Goal: Task Accomplishment & Management: Manage account settings

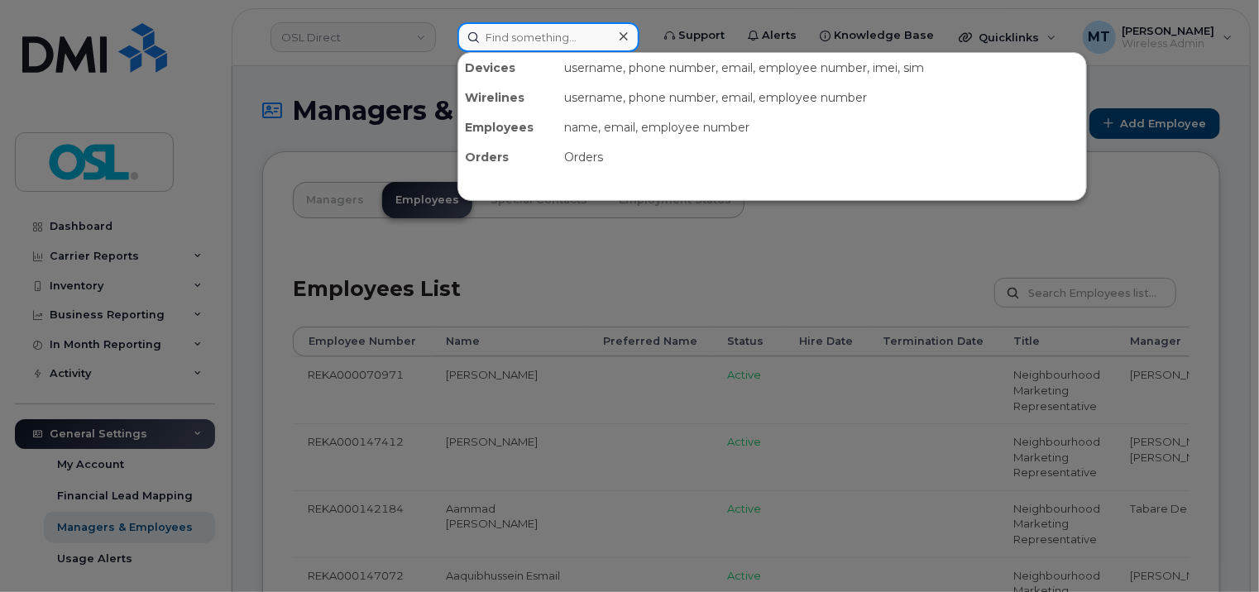
click at [545, 38] on input at bounding box center [548, 37] width 182 height 30
paste input "Niv.Patel@osldirect.com"
type input "Niv.Patel@osldirect.com"
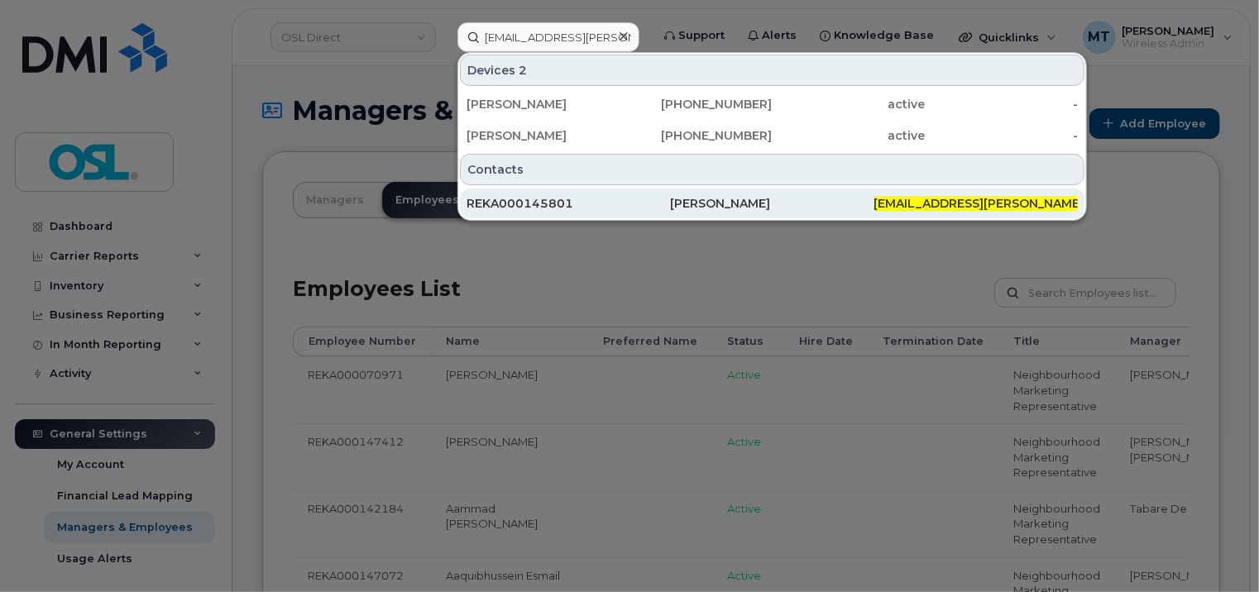
click at [645, 207] on div "REKA000145801" at bounding box center [567, 203] width 203 height 17
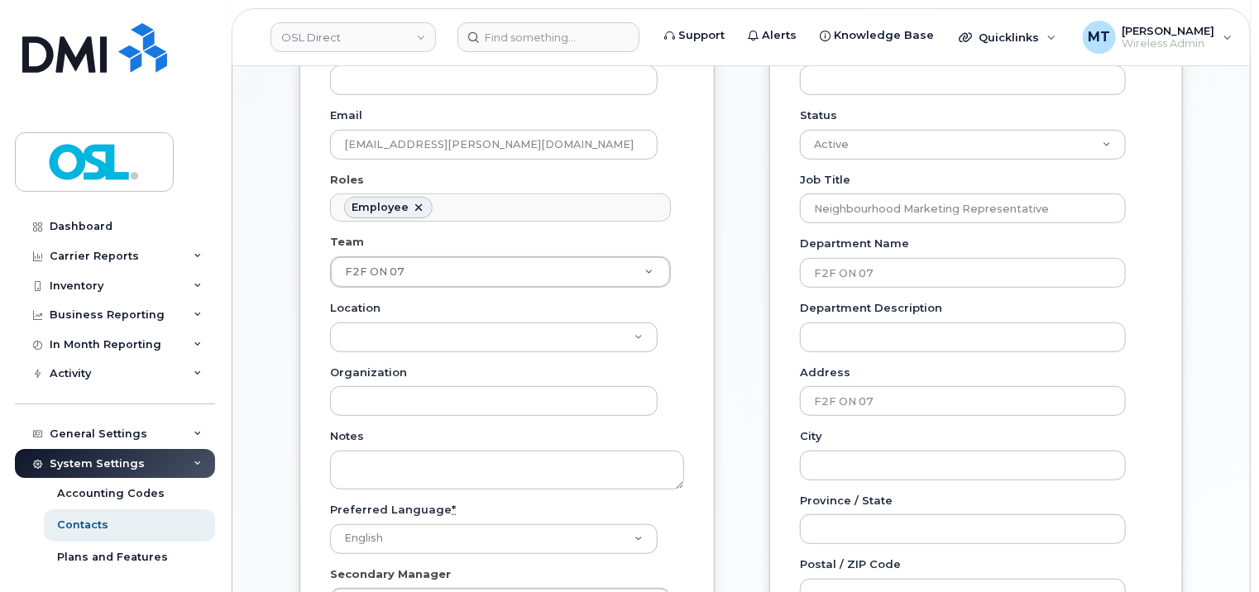
scroll to position [331, 0]
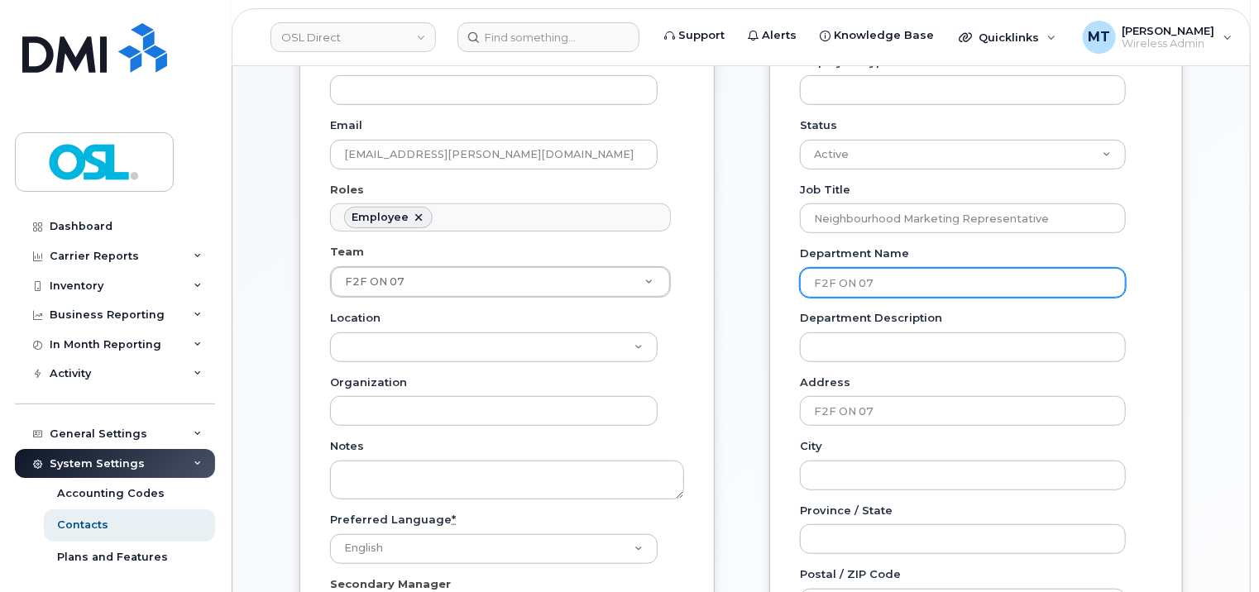
drag, startPoint x: 1032, startPoint y: 286, endPoint x: 764, endPoint y: 280, distance: 268.0
click at [764, 280] on div "Carrier Support Contact Details Carrier name Carrier name Carrier name Internat…" at bounding box center [976, 448] width 438 height 1072
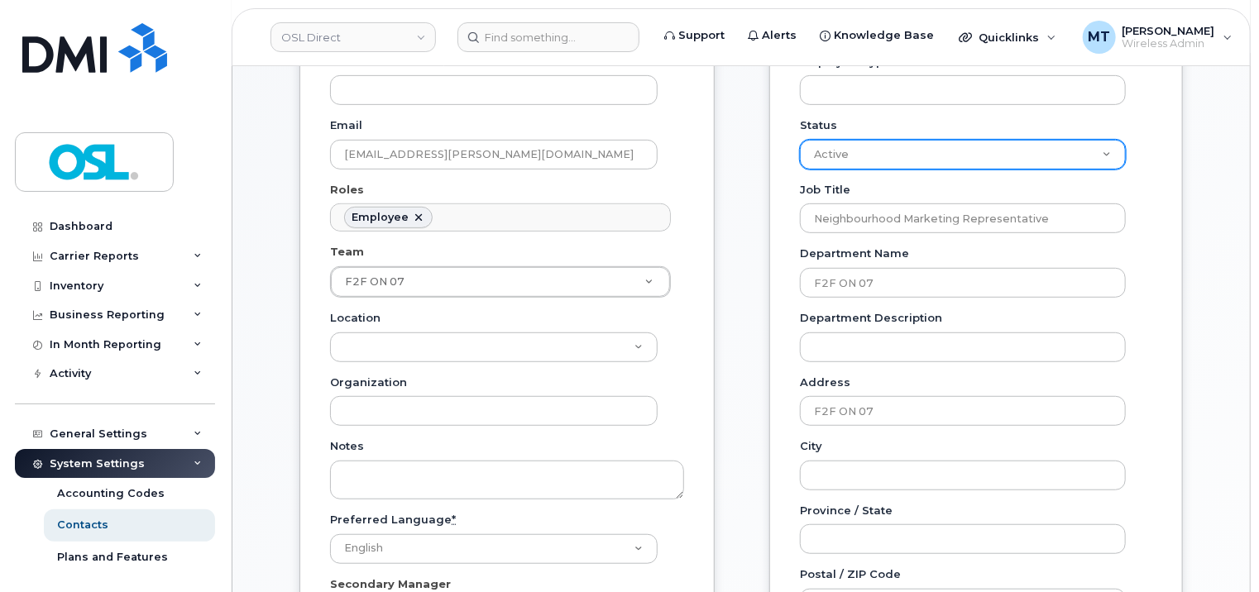
click at [1080, 149] on select "Active On-Leave Long Term Short Term Maternity Leave Temp Layoff Inactive" at bounding box center [963, 155] width 326 height 30
select select "on_leave"
click at [800, 140] on select "Active On-Leave Long Term Short Term Maternity Leave Temp Layoff Inactive" at bounding box center [963, 155] width 326 height 30
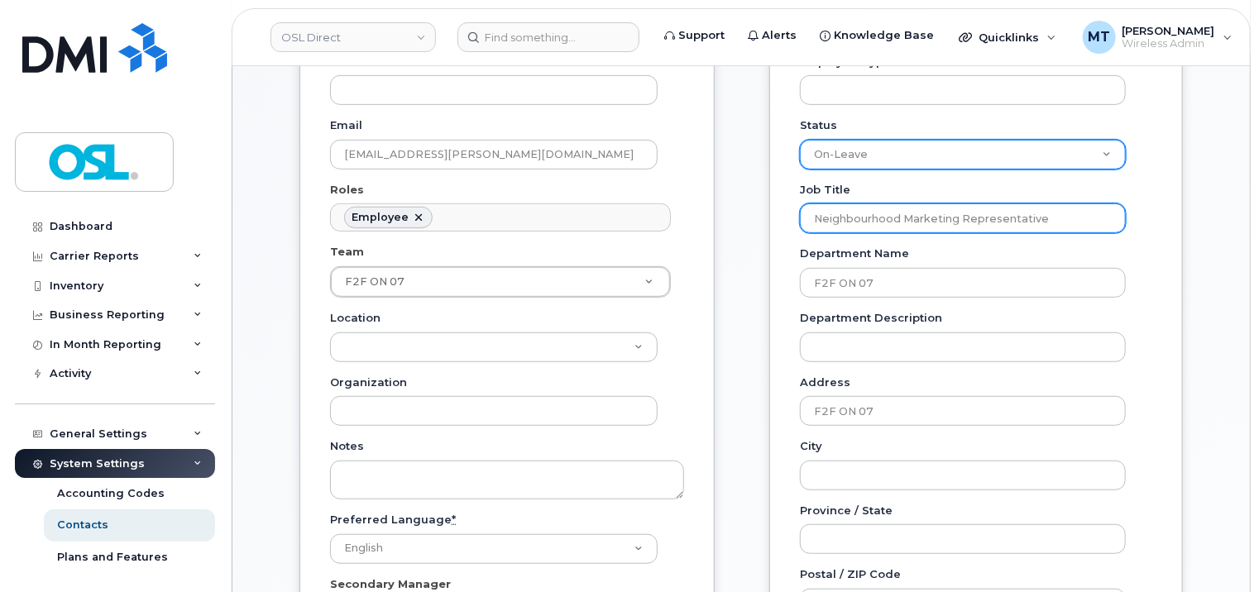
scroll to position [744, 0]
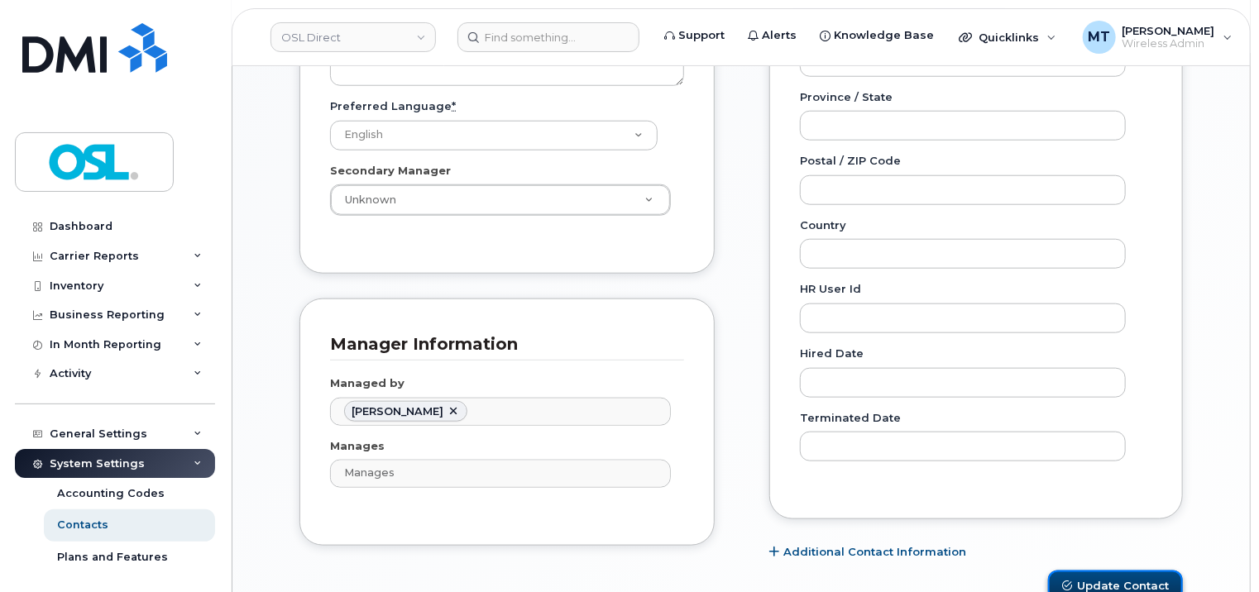
click at [1118, 584] on button "Update Contact" at bounding box center [1115, 586] width 135 height 31
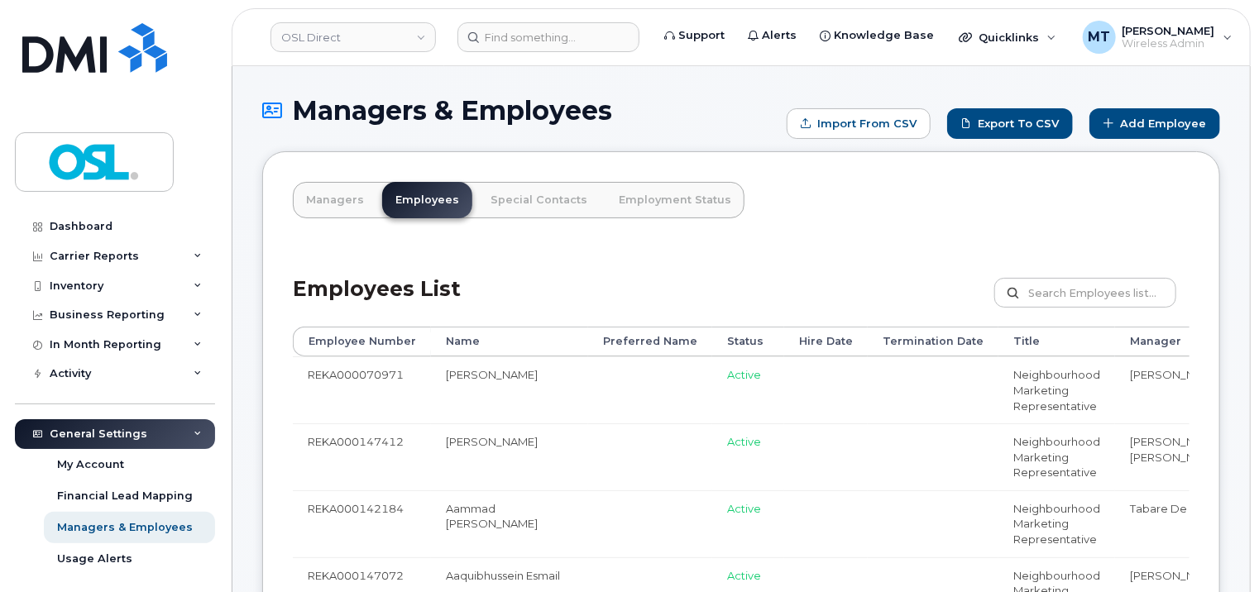
click at [556, 12] on header "OSL Direct Support Alerts Knowledge Base Quicklinks Suspend / Cancel Device Cha…" at bounding box center [741, 37] width 1019 height 58
click at [556, 33] on input at bounding box center [548, 37] width 182 height 30
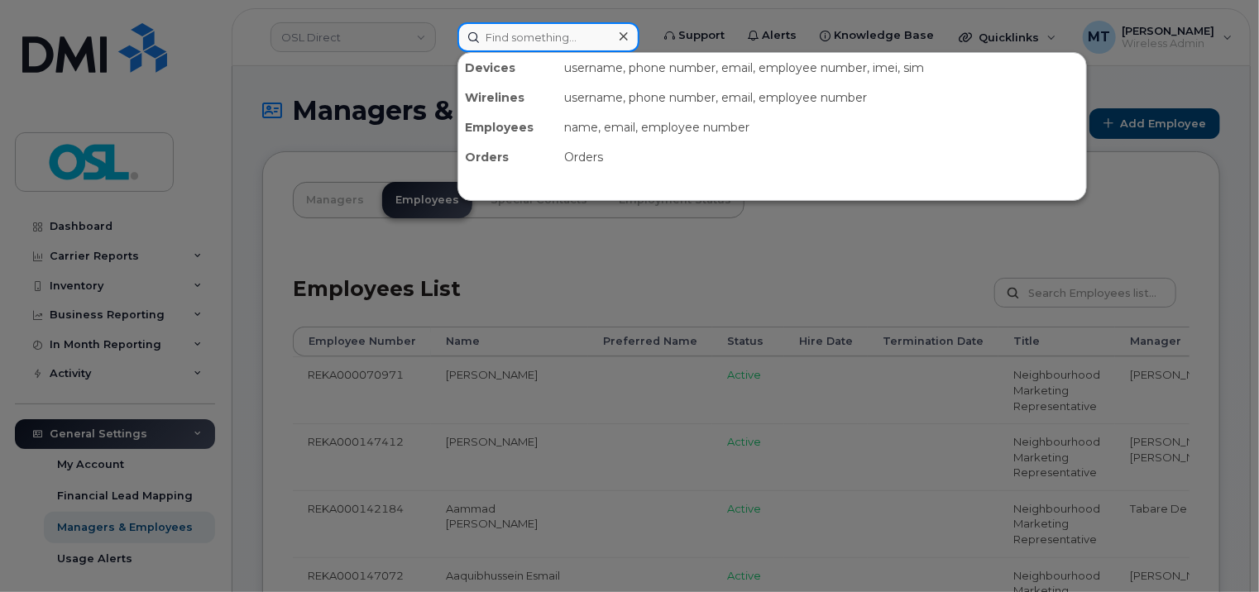
paste input "Mona Keshavarz"
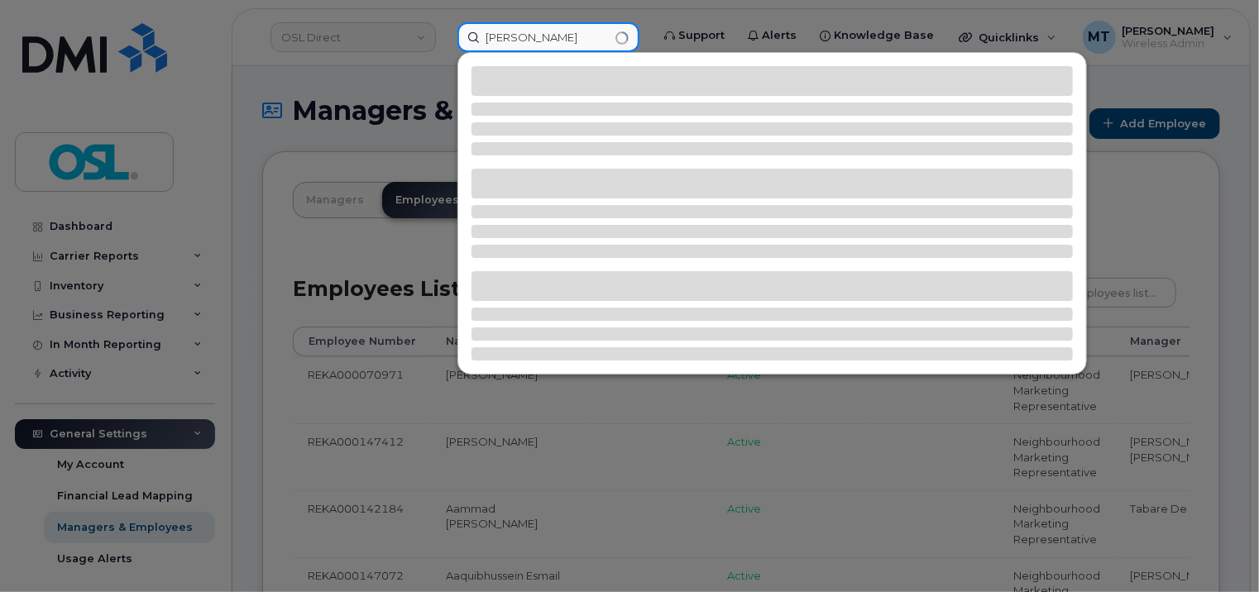
type input "[PERSON_NAME]"
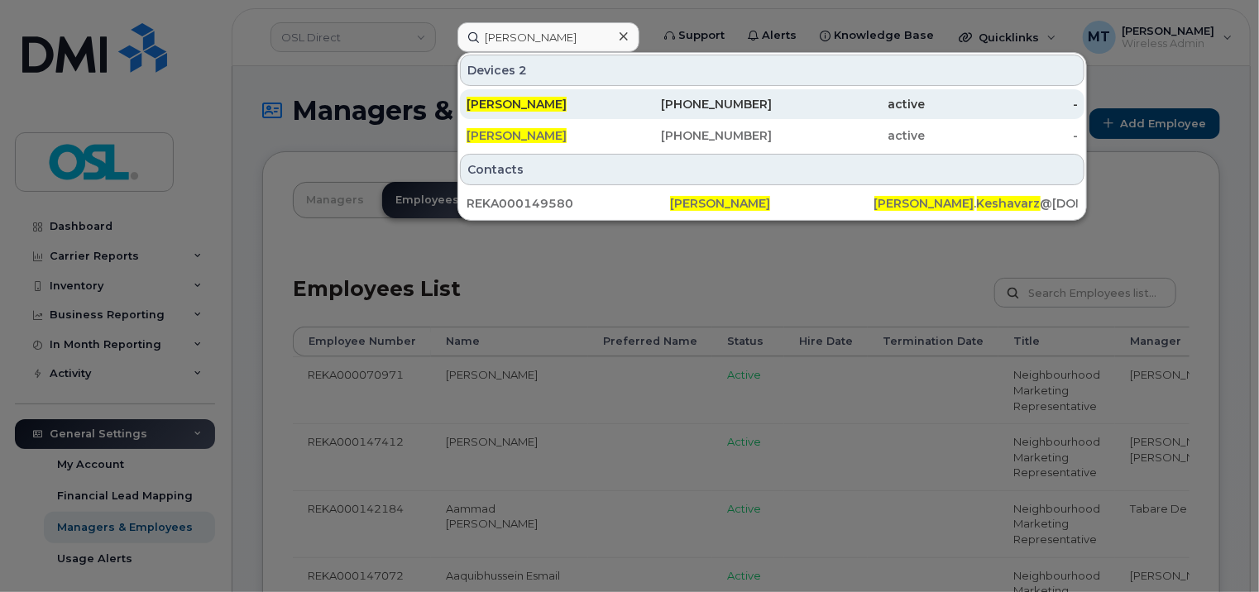
click at [582, 105] on div "[PERSON_NAME]" at bounding box center [542, 104] width 153 height 17
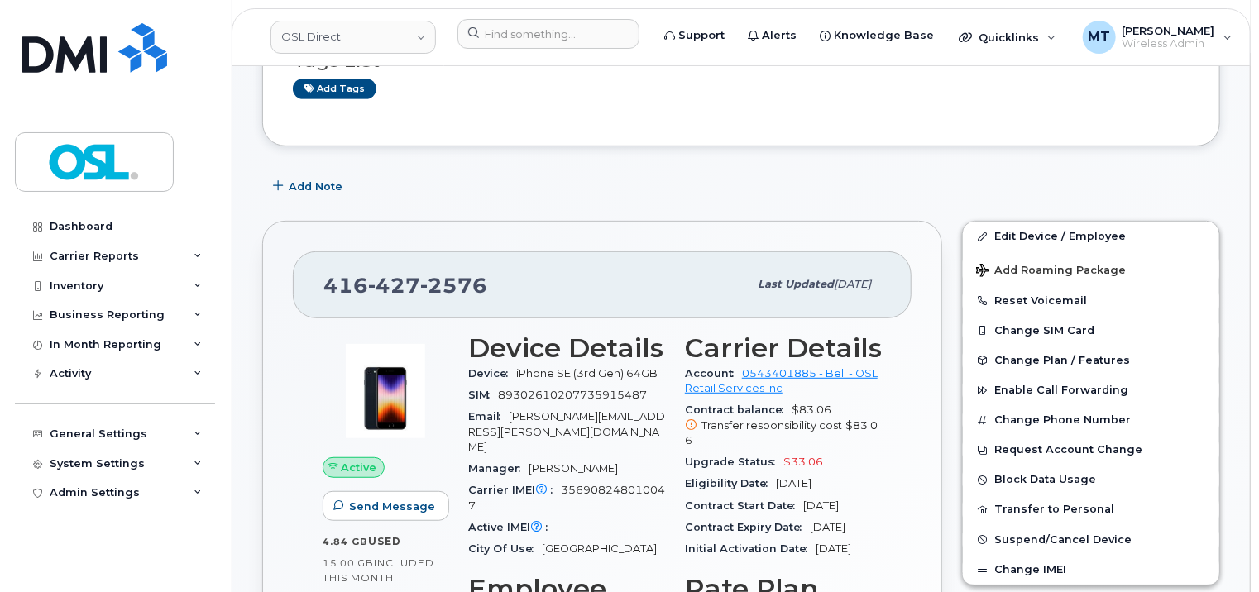
scroll to position [331, 0]
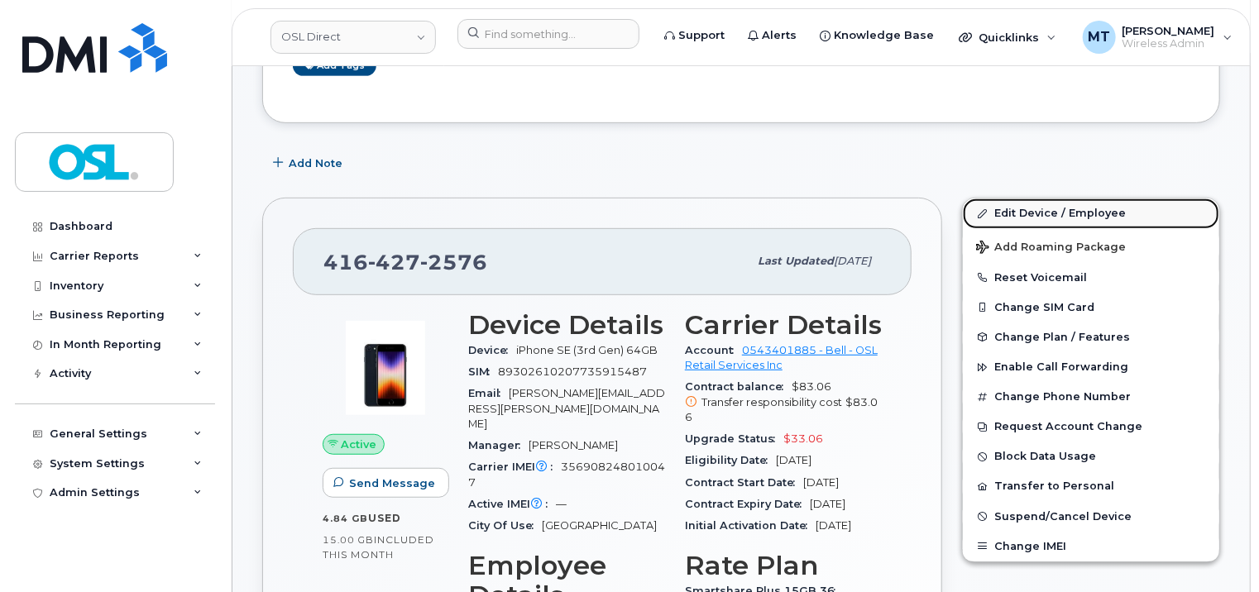
click at [1004, 210] on link "Edit Device / Employee" at bounding box center [1091, 213] width 256 height 30
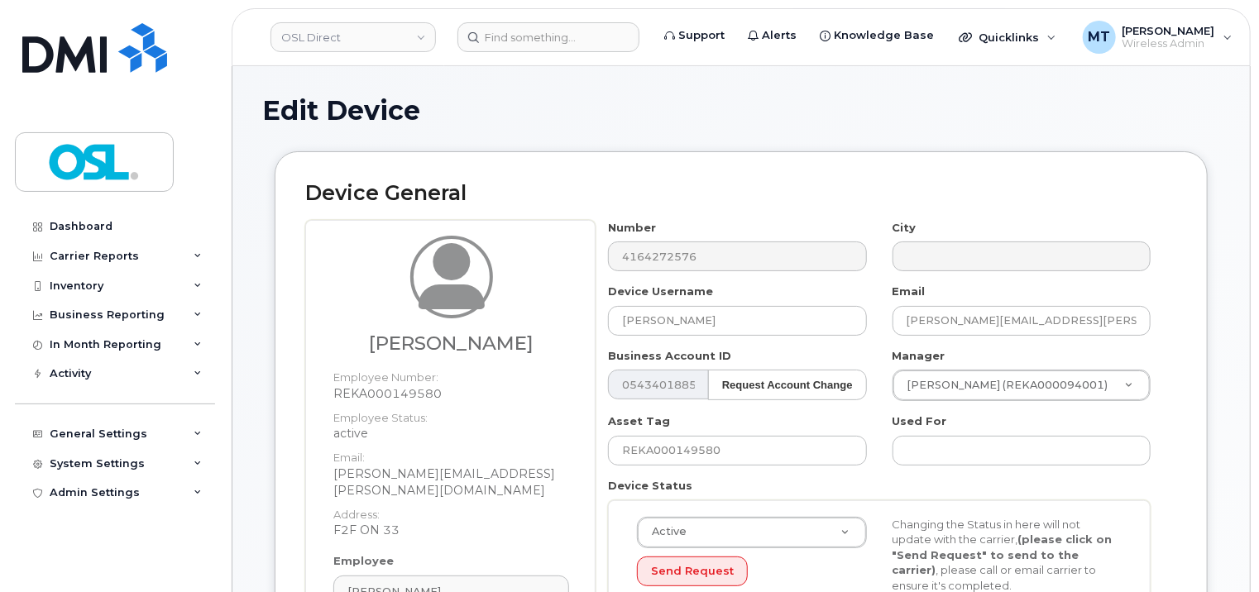
scroll to position [496, 0]
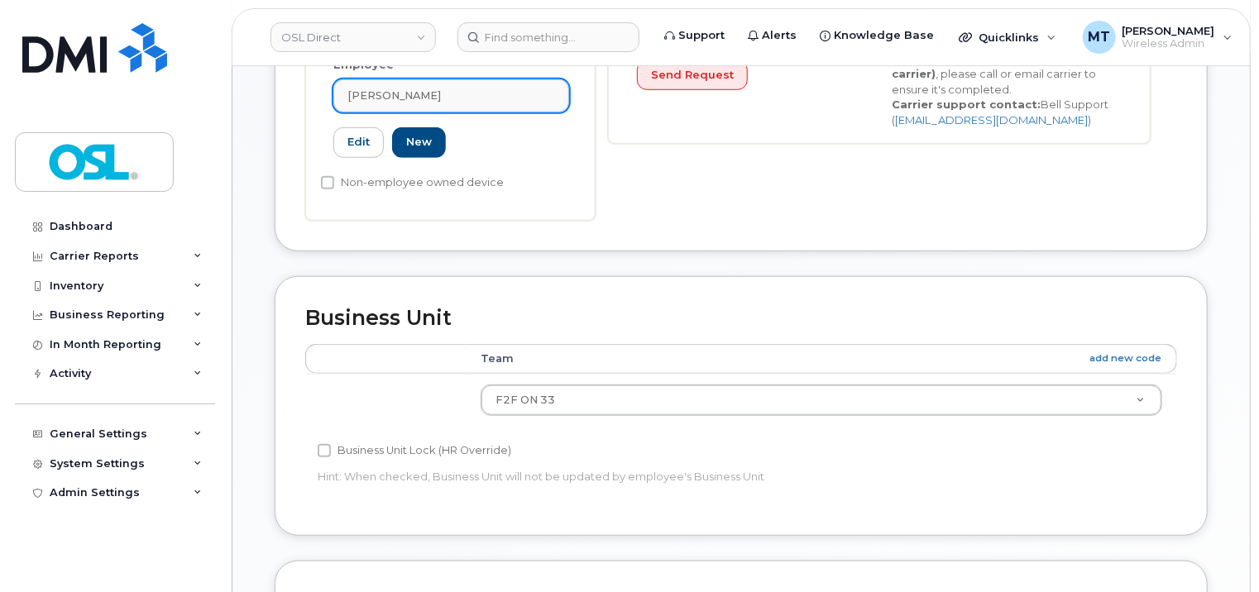
click at [476, 88] on div "[PERSON_NAME]" at bounding box center [451, 96] width 208 height 16
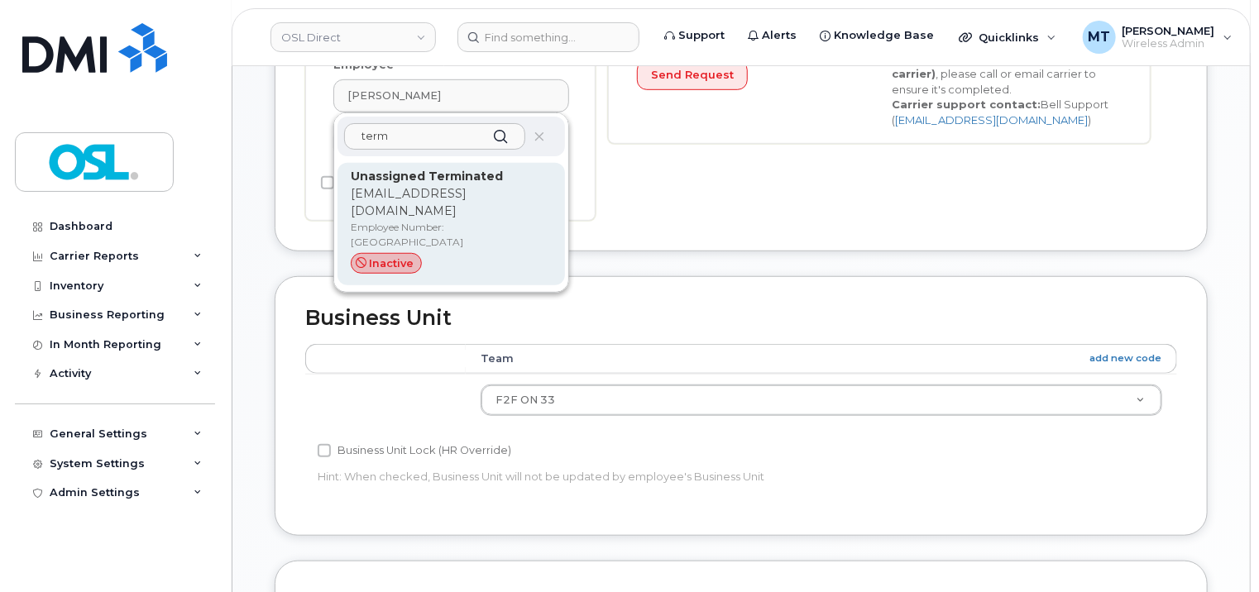
type input "term"
click at [445, 220] on p "Employee Number: [GEOGRAPHIC_DATA]" at bounding box center [451, 235] width 201 height 30
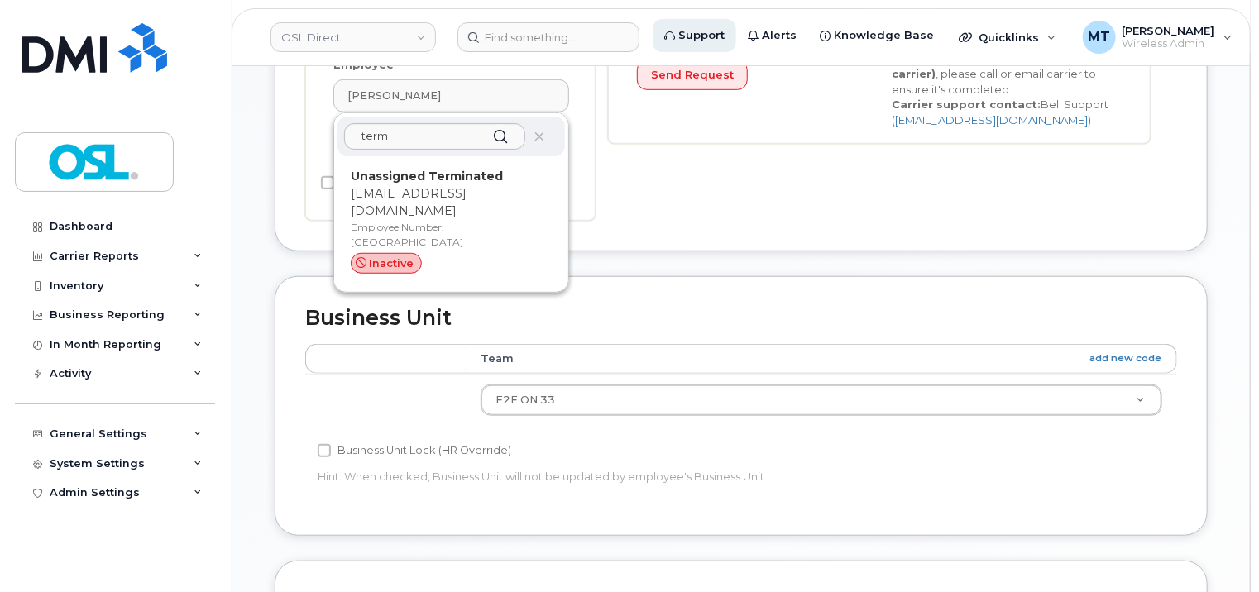
type input "UT"
type input "Unassigned Terminated"
type input "support_2@osldirect.com"
type input "4117510"
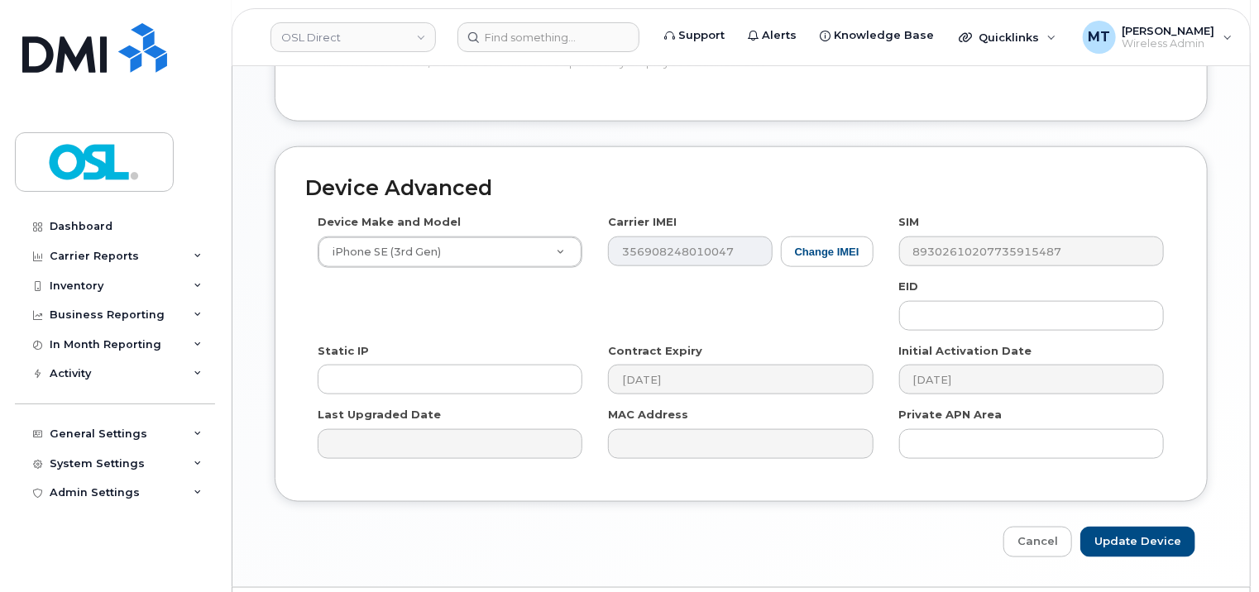
scroll to position [905, 0]
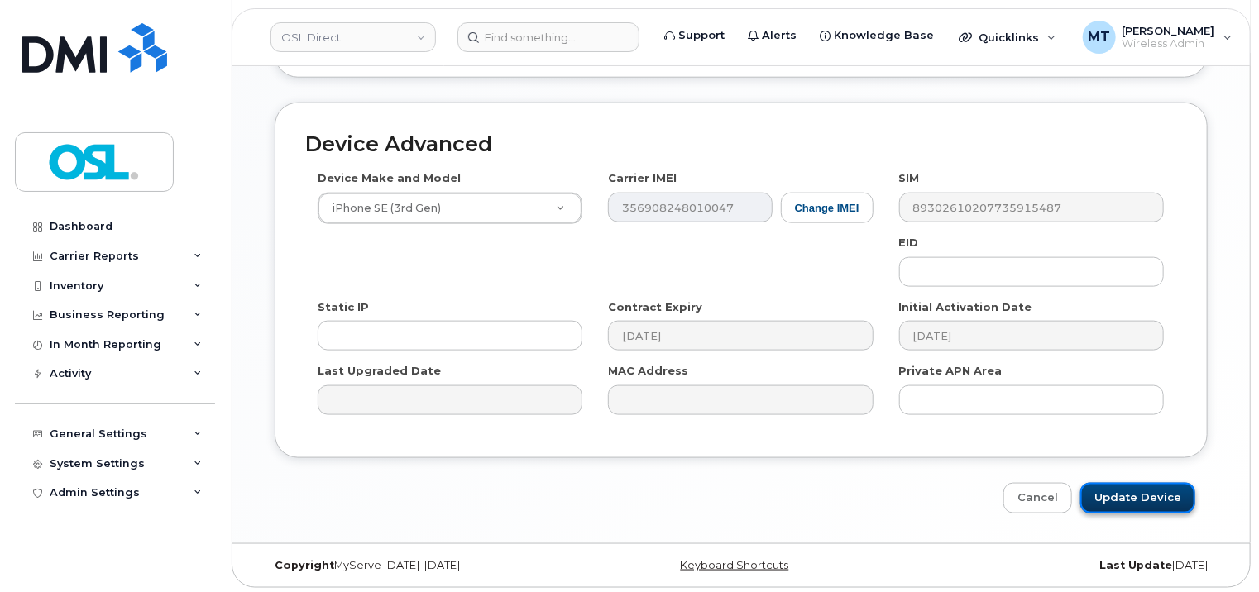
click at [1169, 492] on input "Update Device" at bounding box center [1137, 498] width 115 height 31
type input "Saving..."
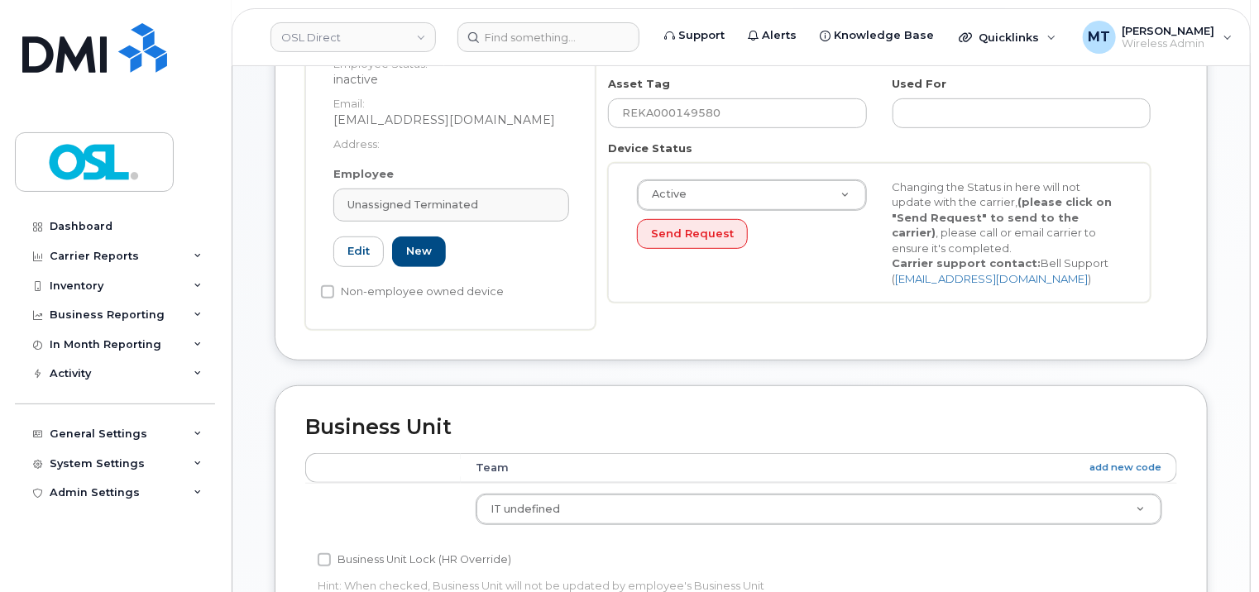
scroll to position [326, 0]
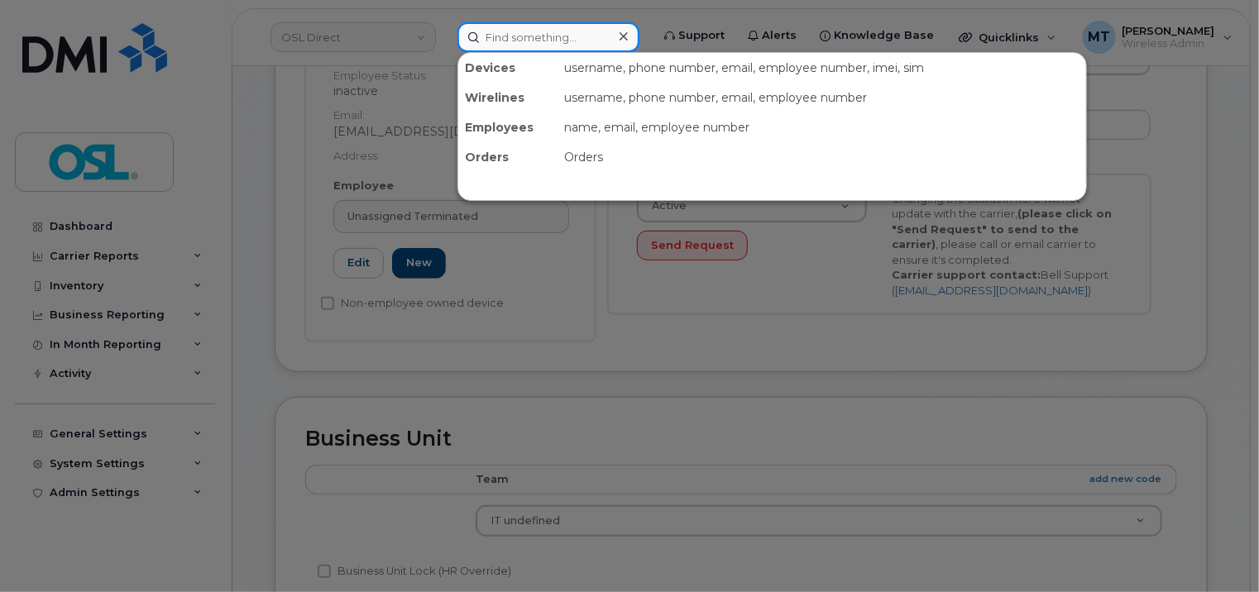
click at [589, 42] on input at bounding box center [548, 37] width 182 height 30
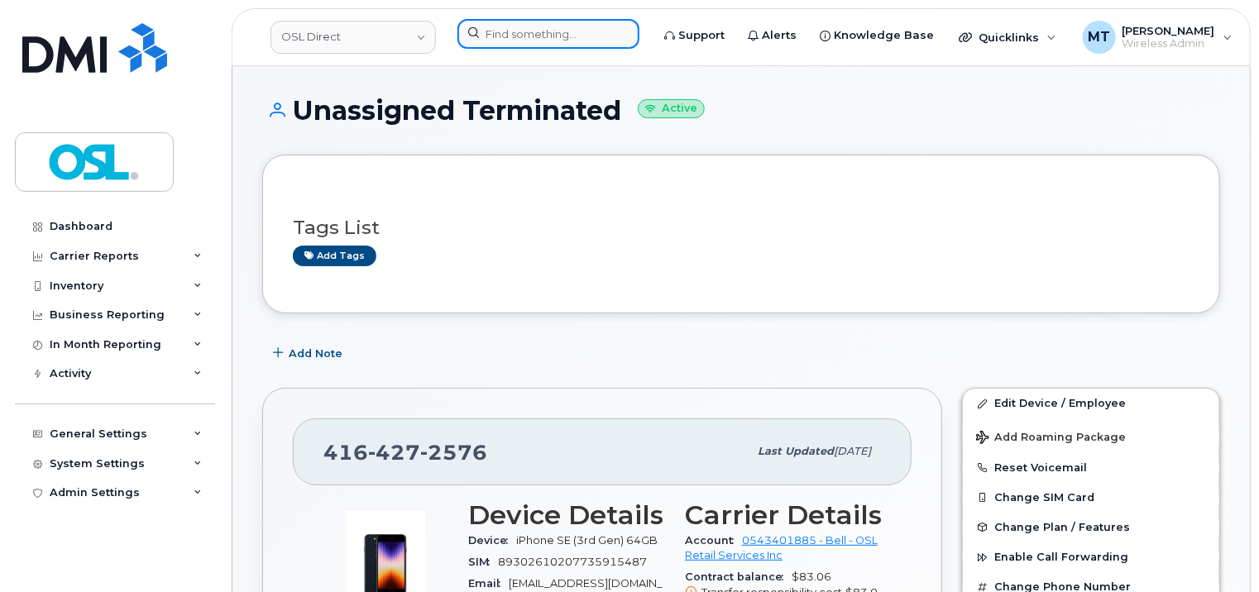
click at [596, 41] on input at bounding box center [548, 34] width 182 height 30
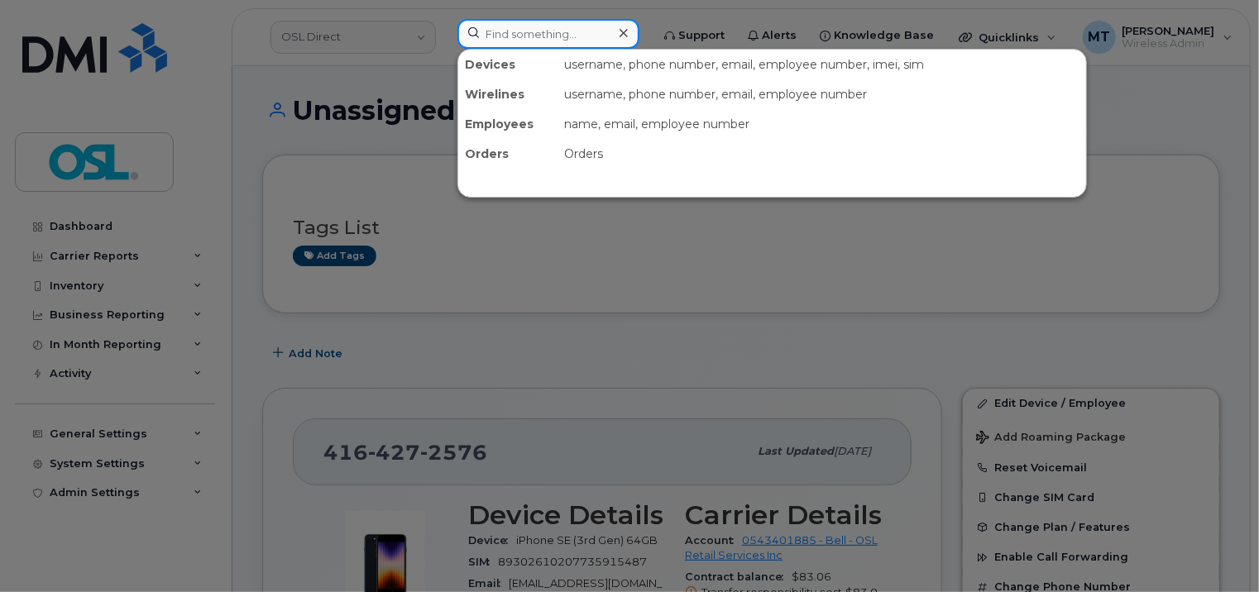
paste input "Mona.Keshavarz@osldirect.com"
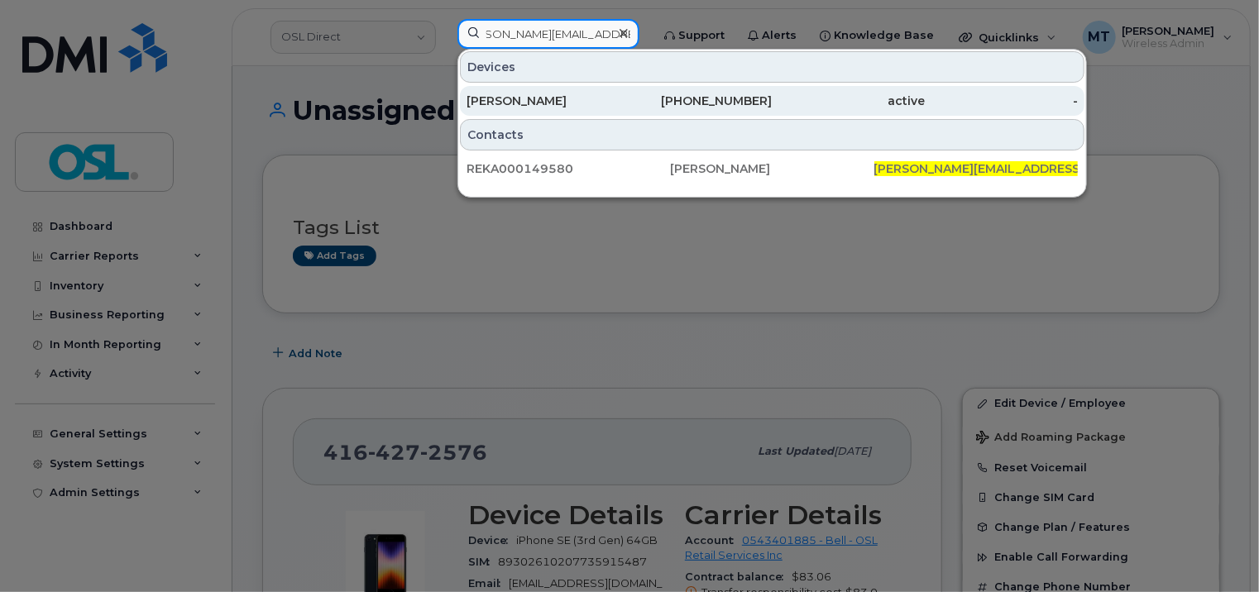
type input "Mona.Keshavarz@osldirect.com"
click at [552, 97] on div "Mona Keshavarz" at bounding box center [542, 101] width 153 height 17
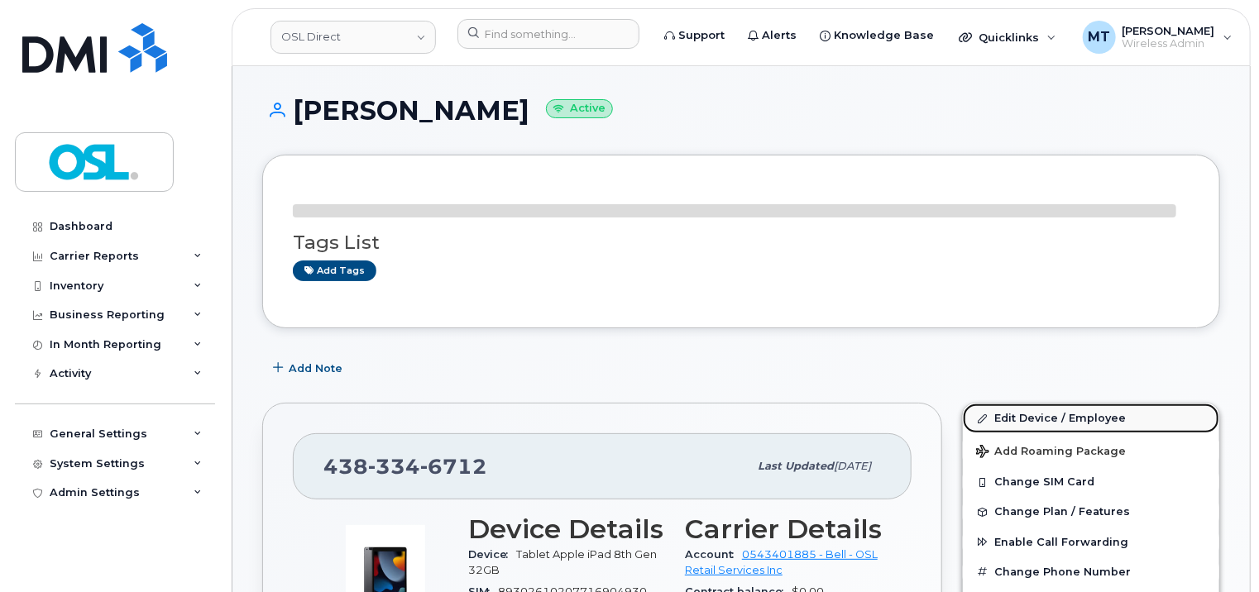
click at [1045, 412] on link "Edit Device / Employee" at bounding box center [1091, 419] width 256 height 30
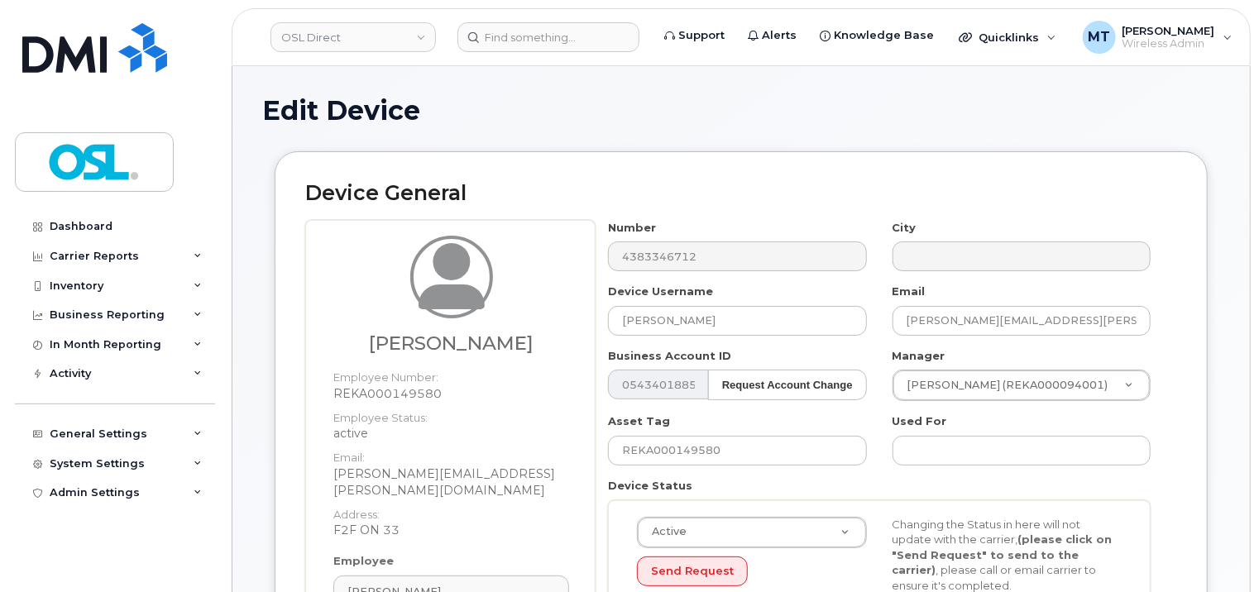
scroll to position [413, 0]
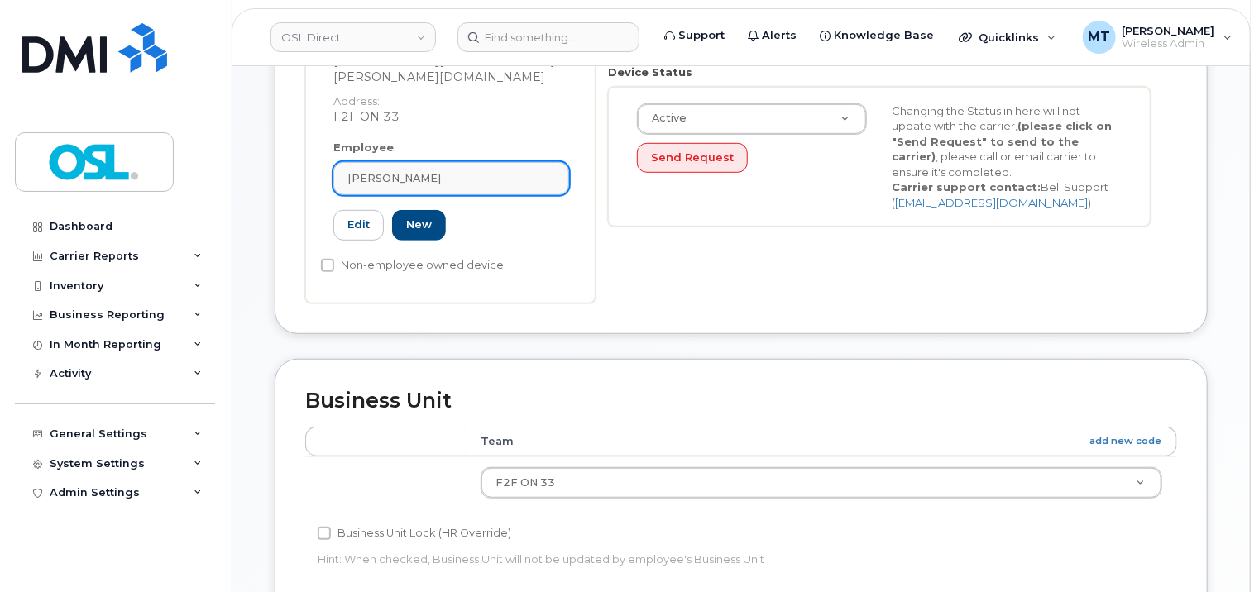
click at [501, 170] on div "[PERSON_NAME]" at bounding box center [451, 178] width 208 height 16
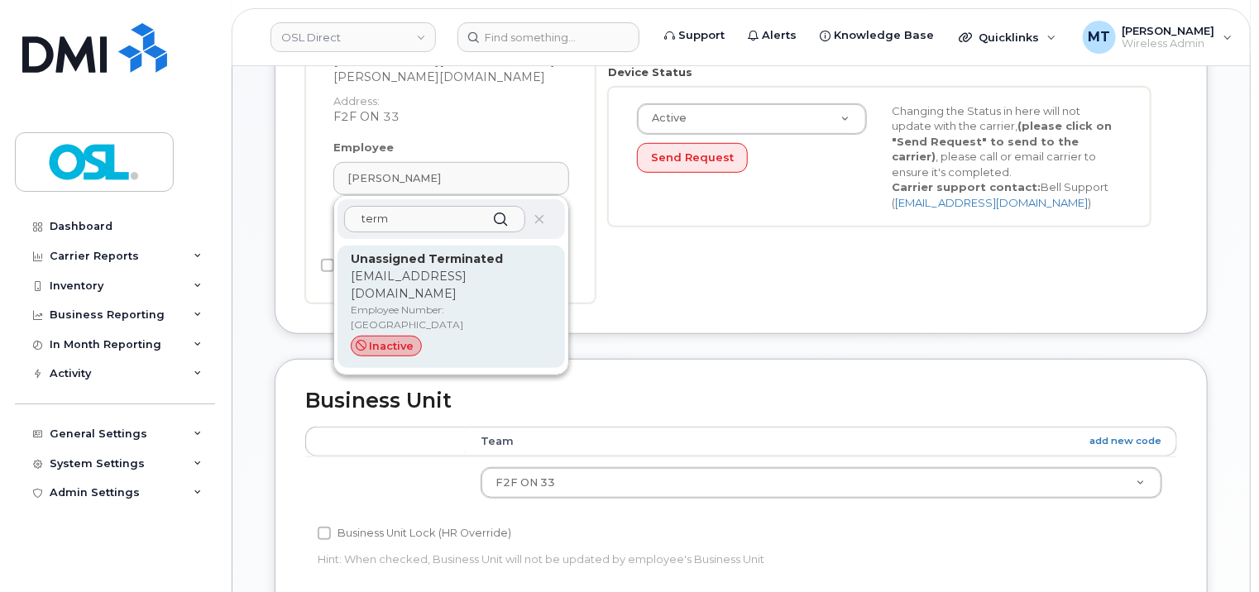
type input "term"
click at [500, 251] on p "Unassigned Terminated" at bounding box center [451, 259] width 201 height 17
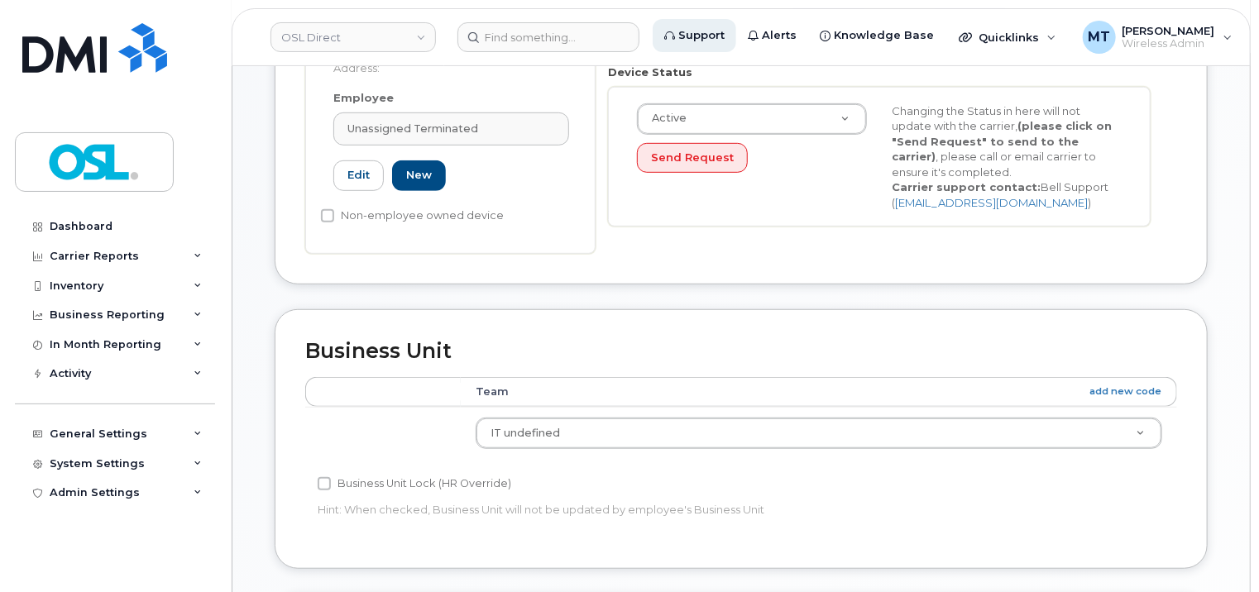
type input "UT"
type input "Unassigned Terminated"
type input "[EMAIL_ADDRESS][DOMAIN_NAME]"
type input "4117510"
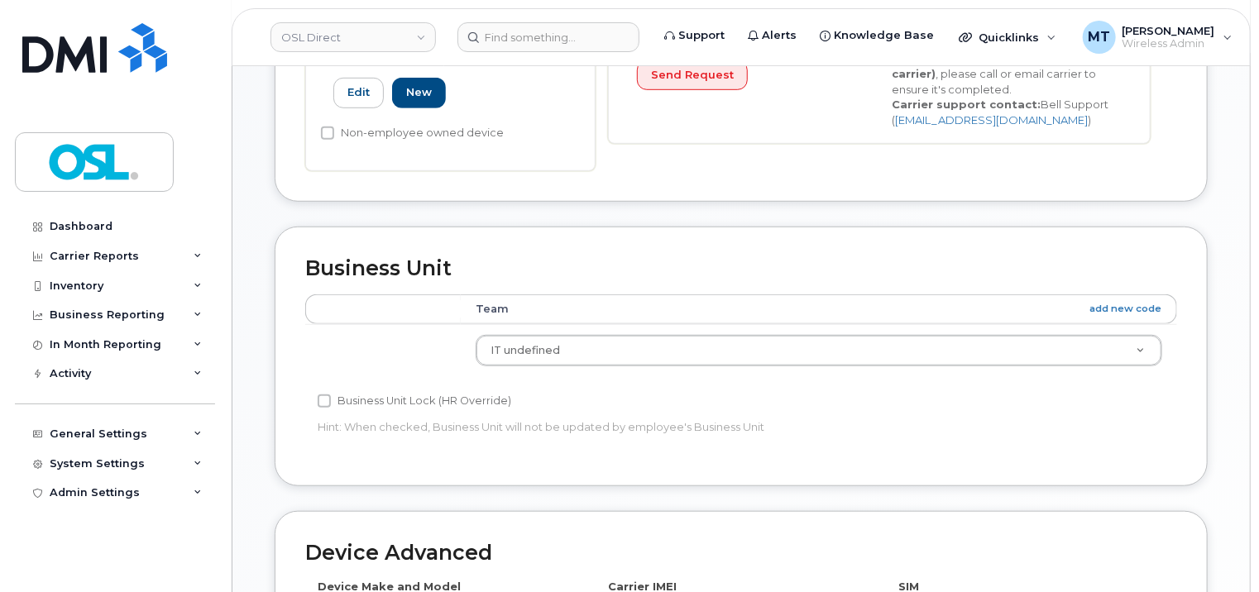
scroll to position [905, 0]
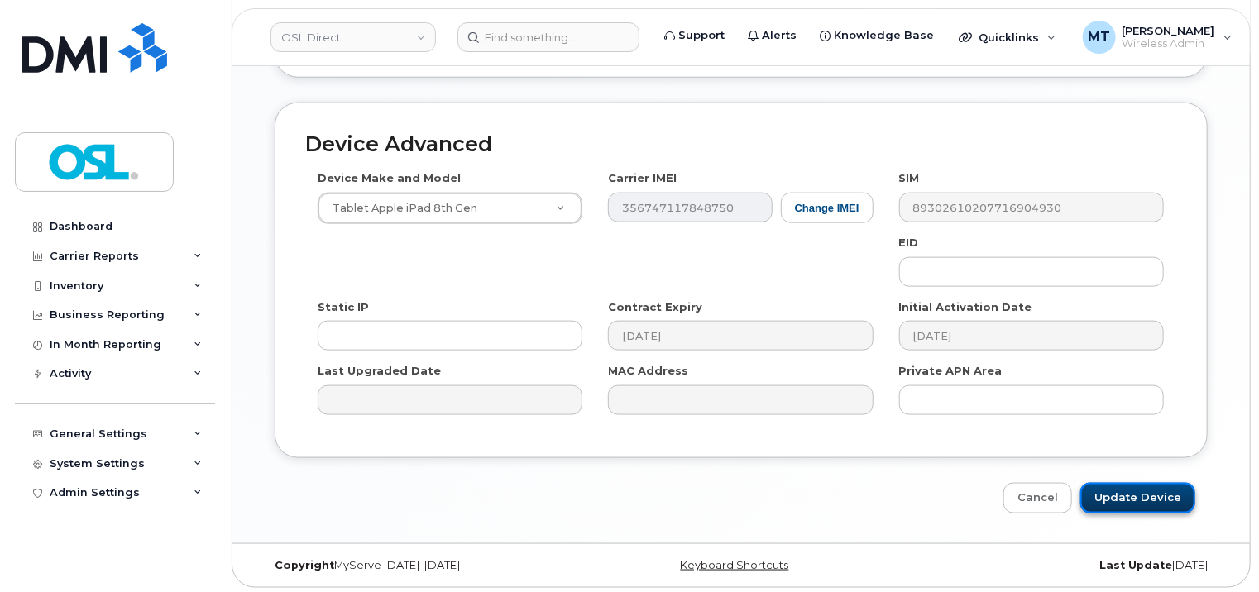
click at [1150, 496] on input "Update Device" at bounding box center [1137, 498] width 115 height 31
type input "Saving..."
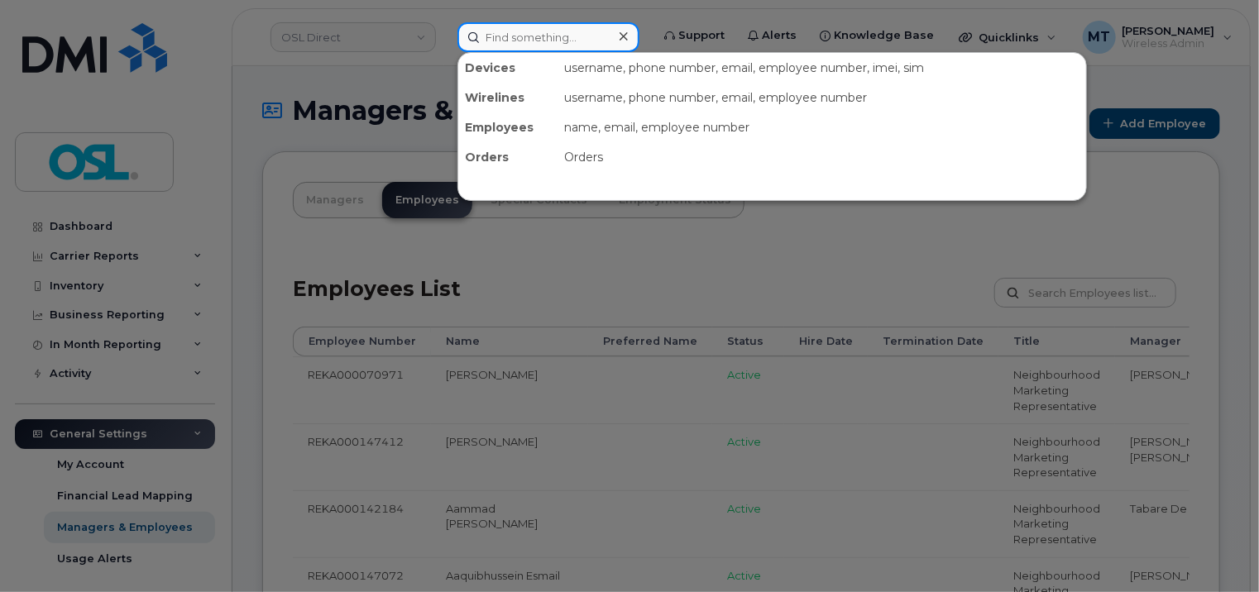
click at [559, 39] on input at bounding box center [548, 37] width 182 height 30
paste input "REKA000149580"
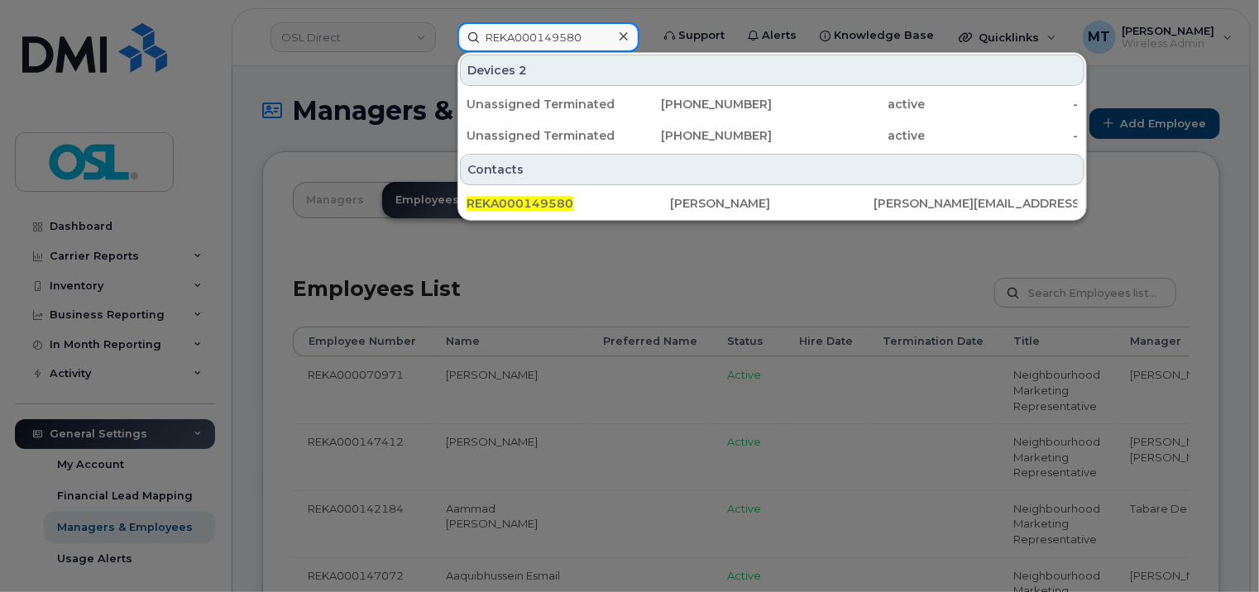
type input "REKA000149580"
click at [410, 144] on div at bounding box center [629, 296] width 1259 height 592
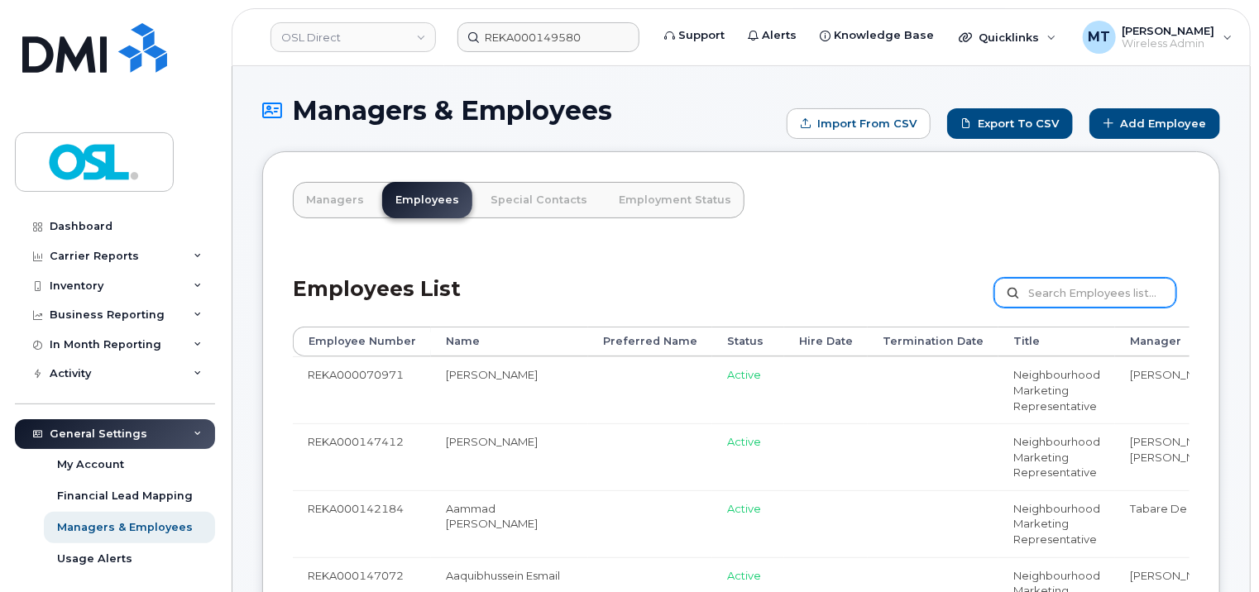
click at [1105, 296] on input "text" at bounding box center [1085, 293] width 182 height 30
paste input "REKA000149580"
type input "REKA000149580"
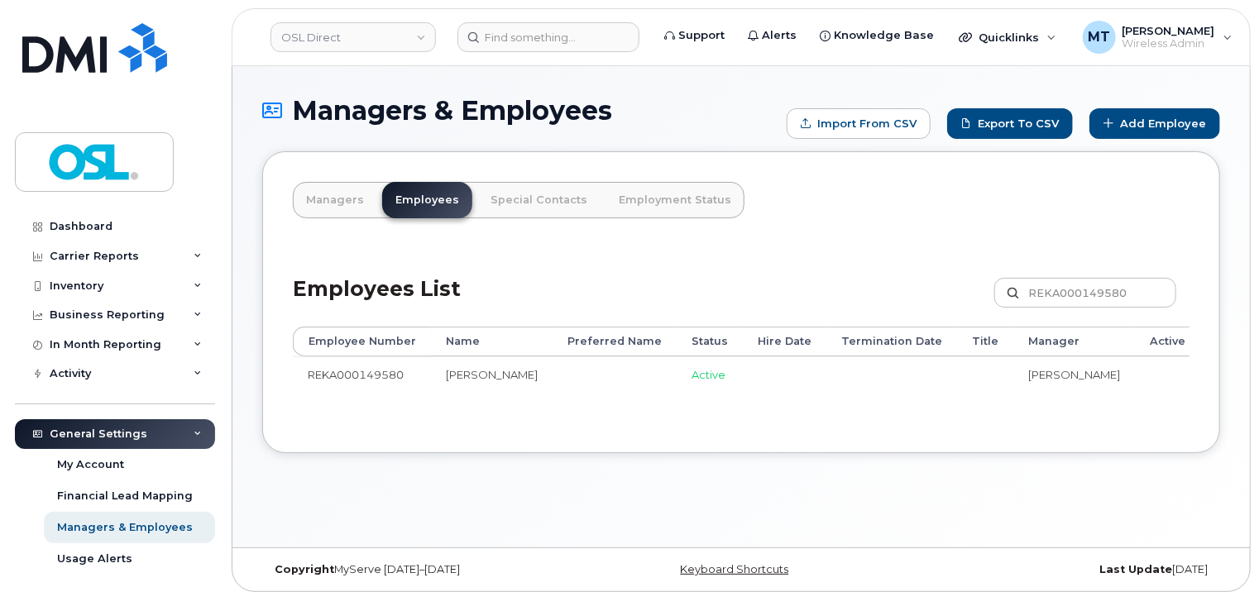
drag, startPoint x: 1058, startPoint y: 426, endPoint x: 1171, endPoint y: 430, distance: 113.4
click at [1171, 423] on div "Employee Number Name Preferred Name Status Hire Date Termination Date Title Man…" at bounding box center [741, 375] width 896 height 96
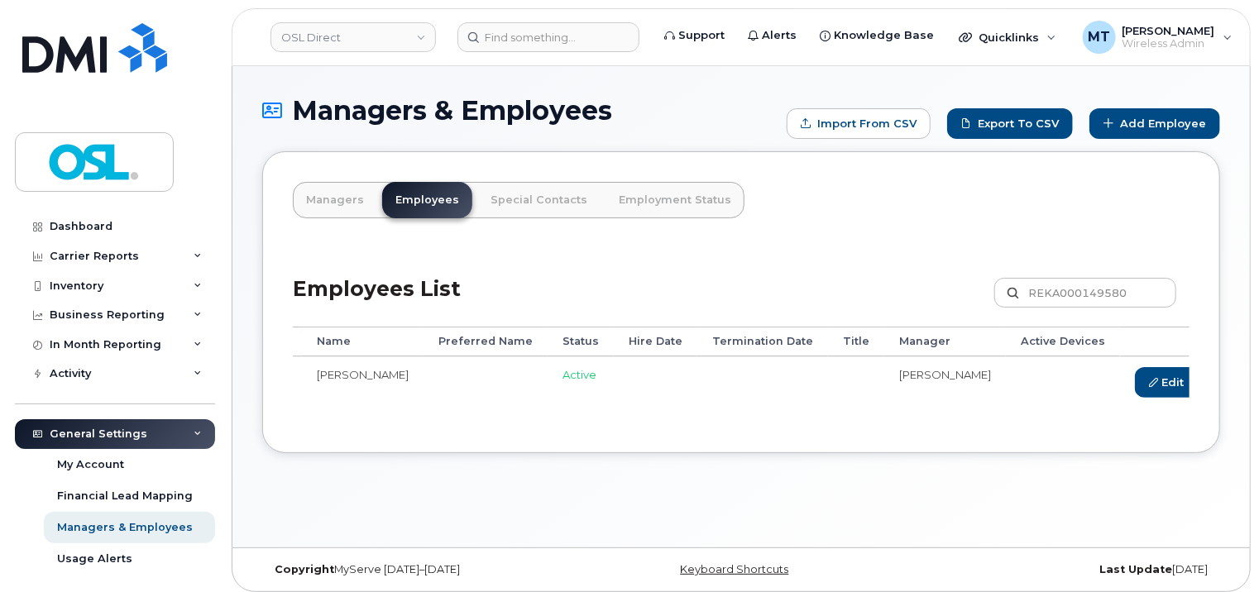
click at [1204, 387] on link "Delete" at bounding box center [1243, 382] width 79 height 31
